Goal: Participate in discussion: Engage in conversation with other users on a specific topic

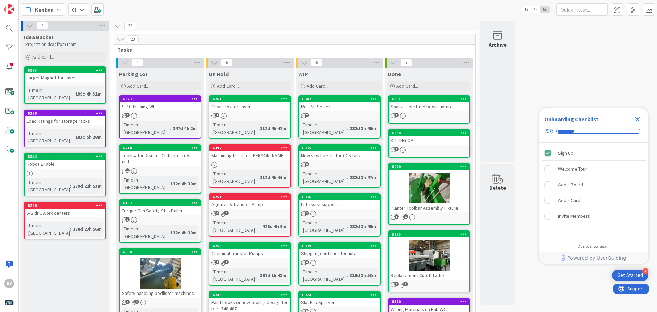
drag, startPoint x: 122, startPoint y: 0, endPoint x: 342, endPoint y: 9, distance: 219.9
click at [342, 9] on div "Kanban CI 1x 2x 3x" at bounding box center [338, 9] width 638 height 19
click at [637, 118] on icon "Close Checklist" at bounding box center [638, 119] width 4 height 4
click at [60, 9] on icon at bounding box center [58, 9] width 5 height 5
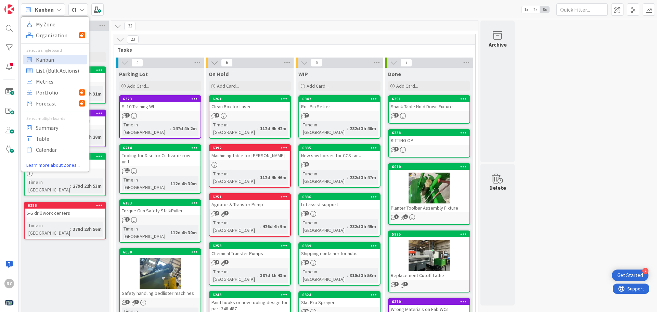
click at [81, 10] on icon at bounding box center [81, 9] width 5 height 5
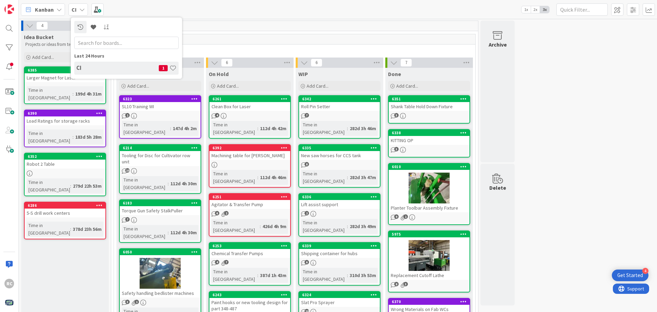
click at [82, 10] on icon at bounding box center [81, 9] width 5 height 5
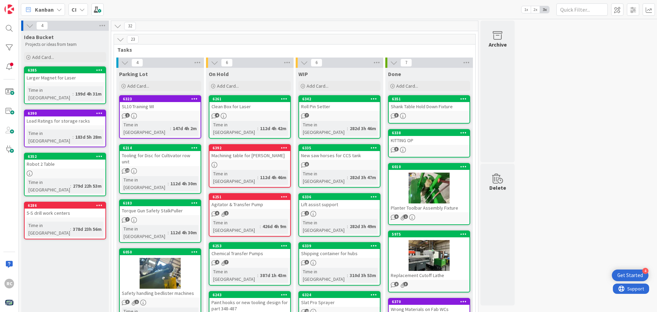
click at [82, 10] on icon at bounding box center [81, 9] width 5 height 5
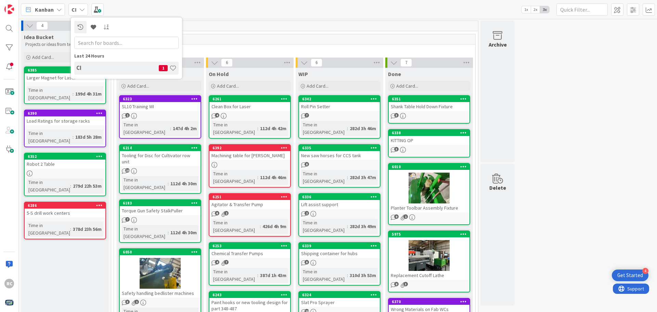
click at [419, 26] on div "32" at bounding box center [294, 26] width 367 height 10
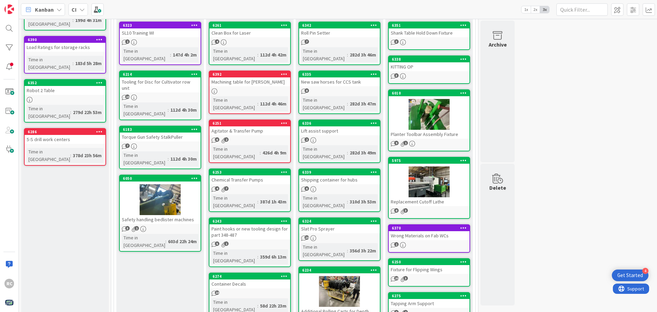
scroll to position [137, 0]
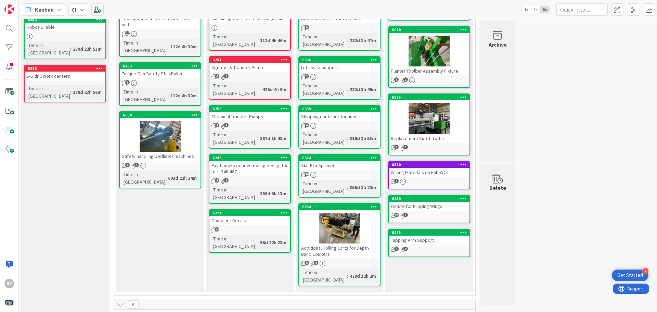
click at [223, 216] on div "Container Decals" at bounding box center [249, 220] width 81 height 9
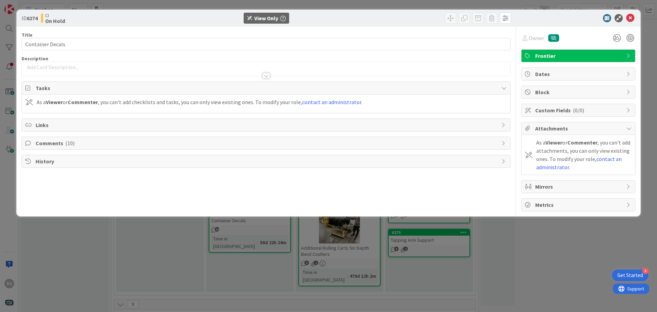
click at [42, 144] on span "Comments ( 10 )" at bounding box center [267, 143] width 462 height 8
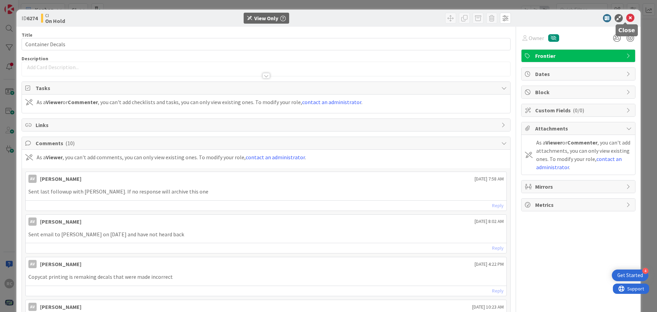
click at [626, 18] on icon at bounding box center [630, 18] width 8 height 8
